Goal: Task Accomplishment & Management: Use online tool/utility

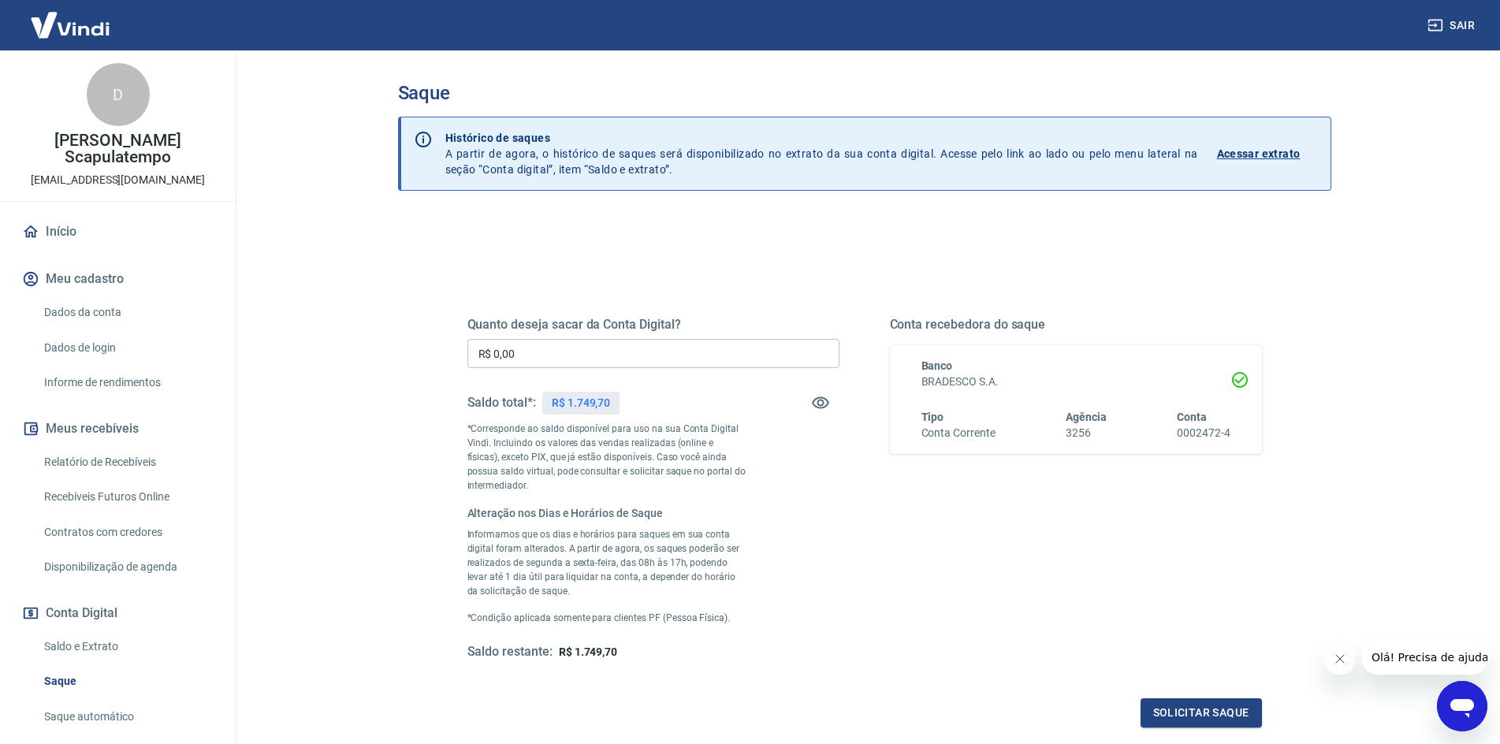
click at [538, 352] on input "R$ 0,00" at bounding box center [654, 353] width 372 height 29
type input "R$ 1.749,70"
click at [1172, 712] on button "Solicitar saque" at bounding box center [1201, 713] width 121 height 29
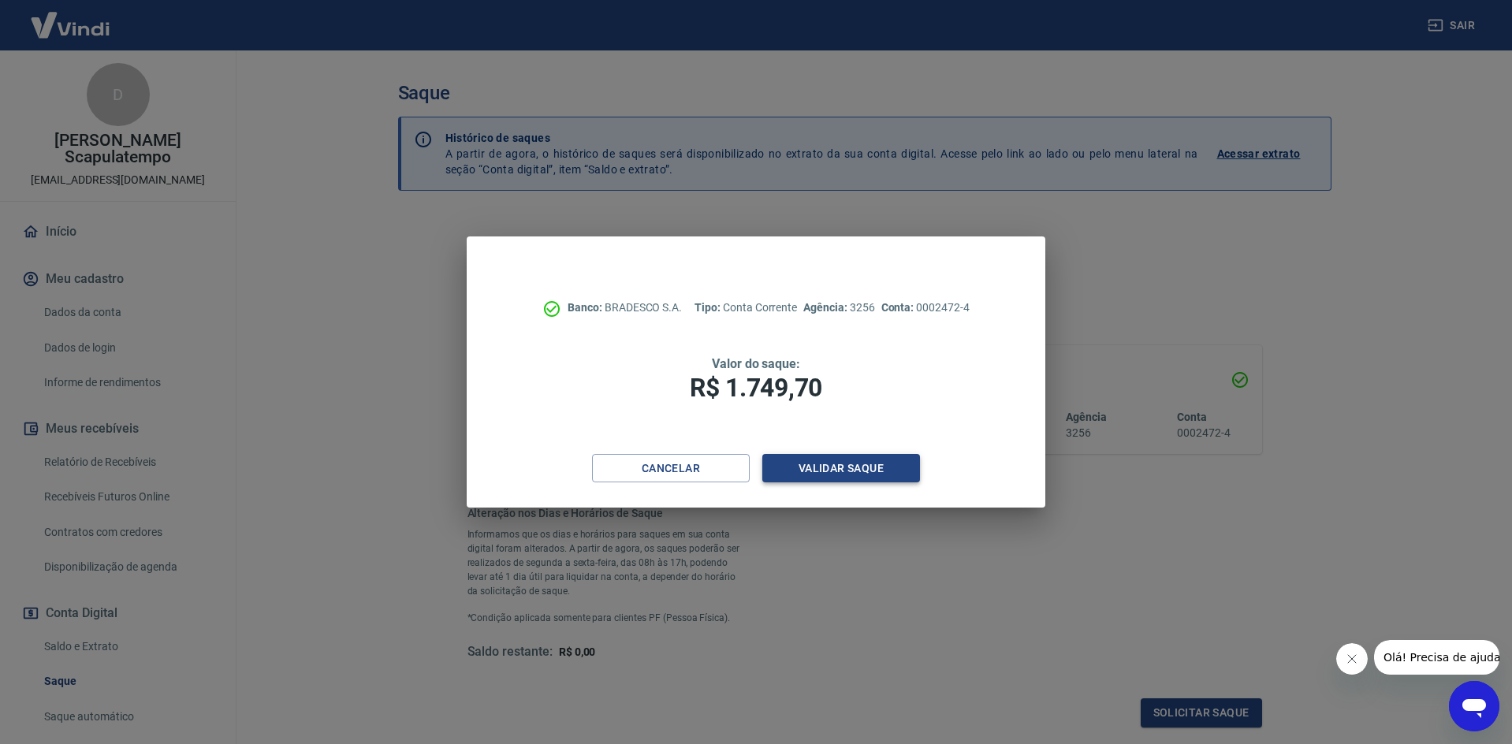
click at [849, 468] on button "Validar saque" at bounding box center [841, 468] width 158 height 29
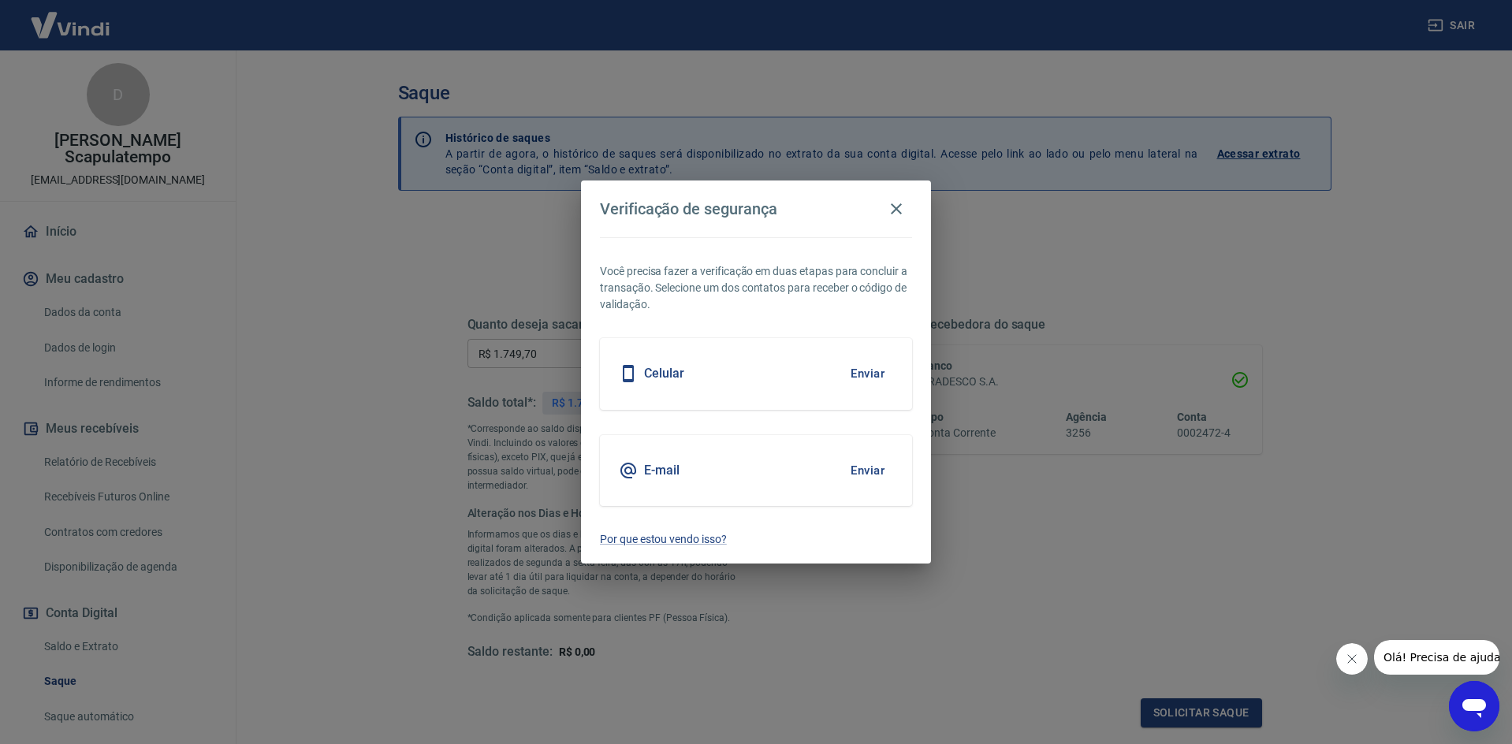
click at [877, 374] on button "Enviar" at bounding box center [867, 373] width 51 height 33
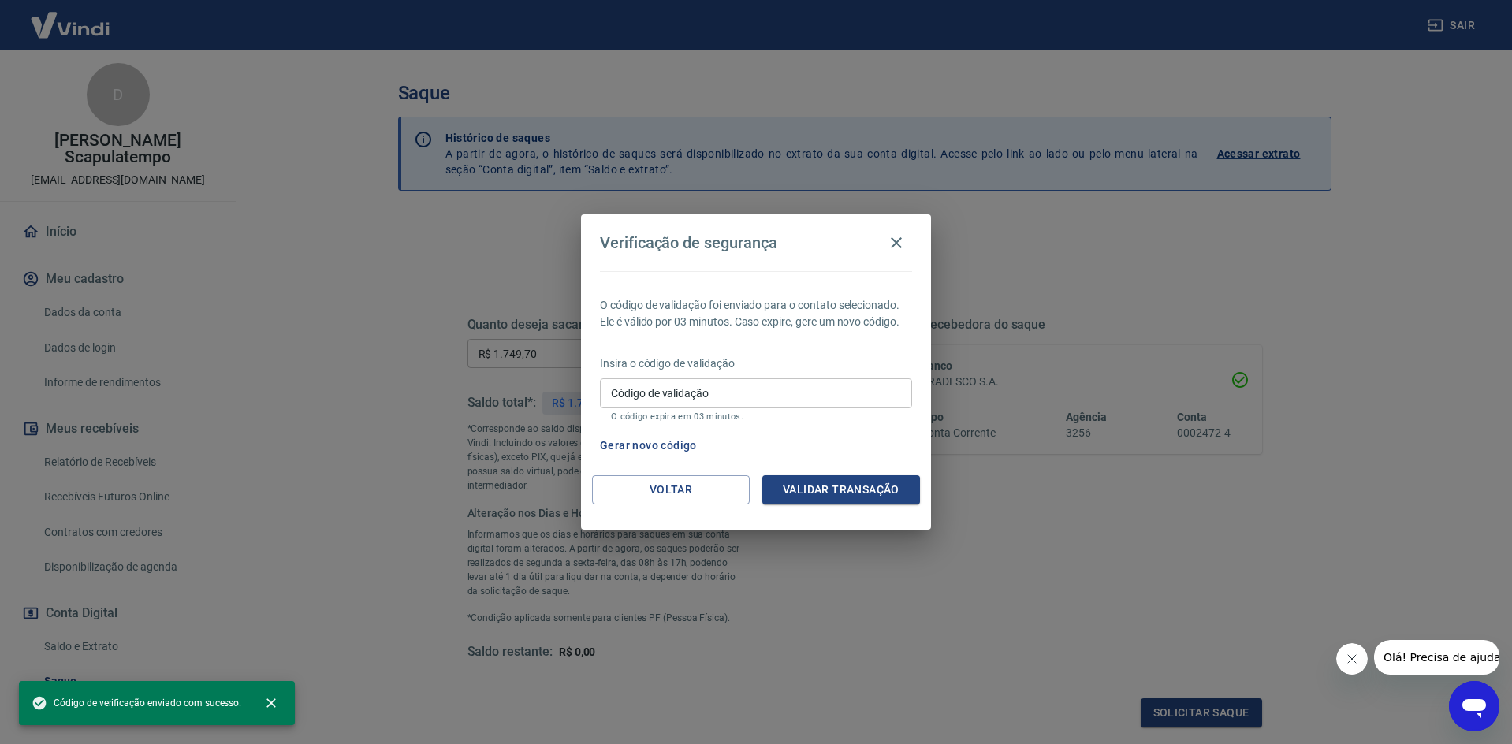
click at [701, 392] on input "Código de validação" at bounding box center [756, 392] width 312 height 29
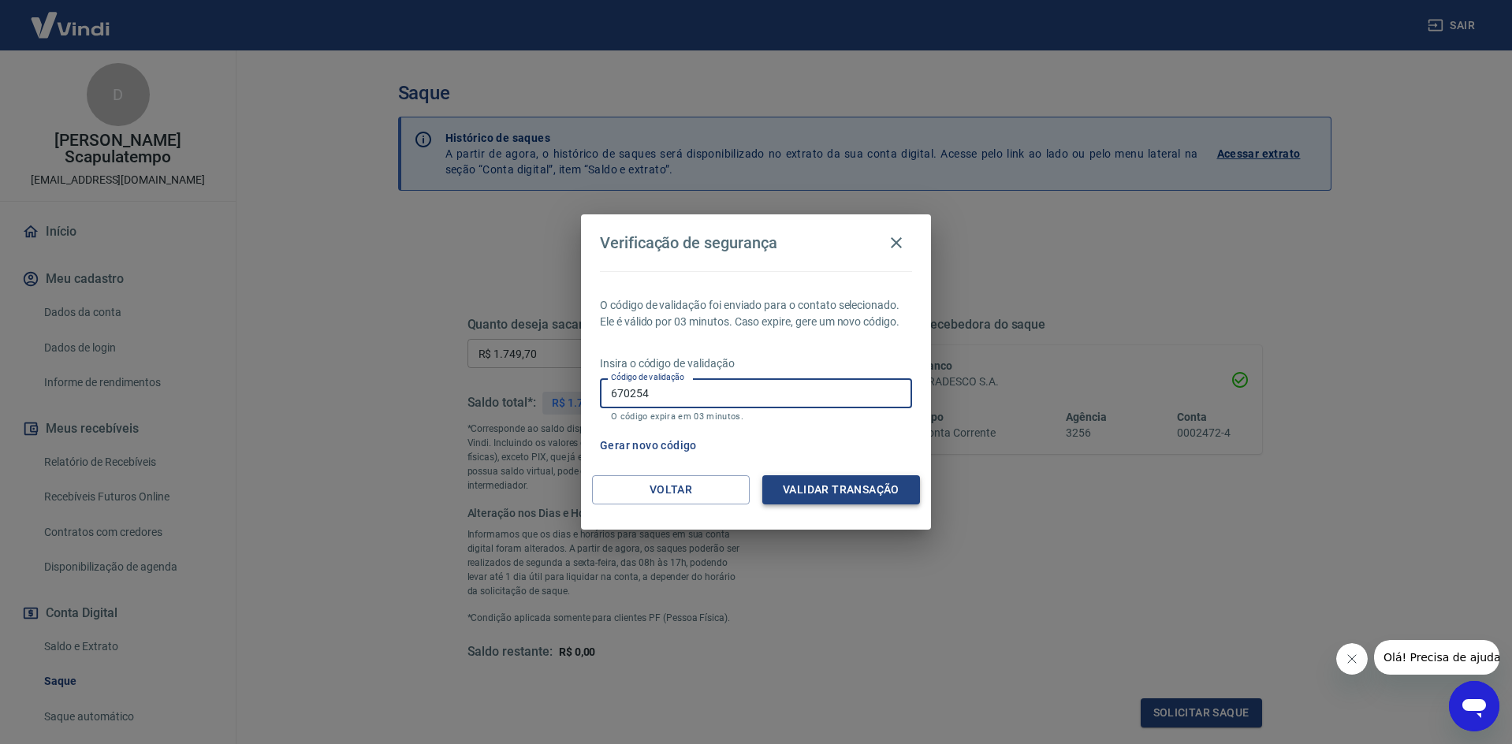
type input "670254"
click at [773, 479] on button "Validar transação" at bounding box center [841, 489] width 158 height 29
